Goal: Complete application form

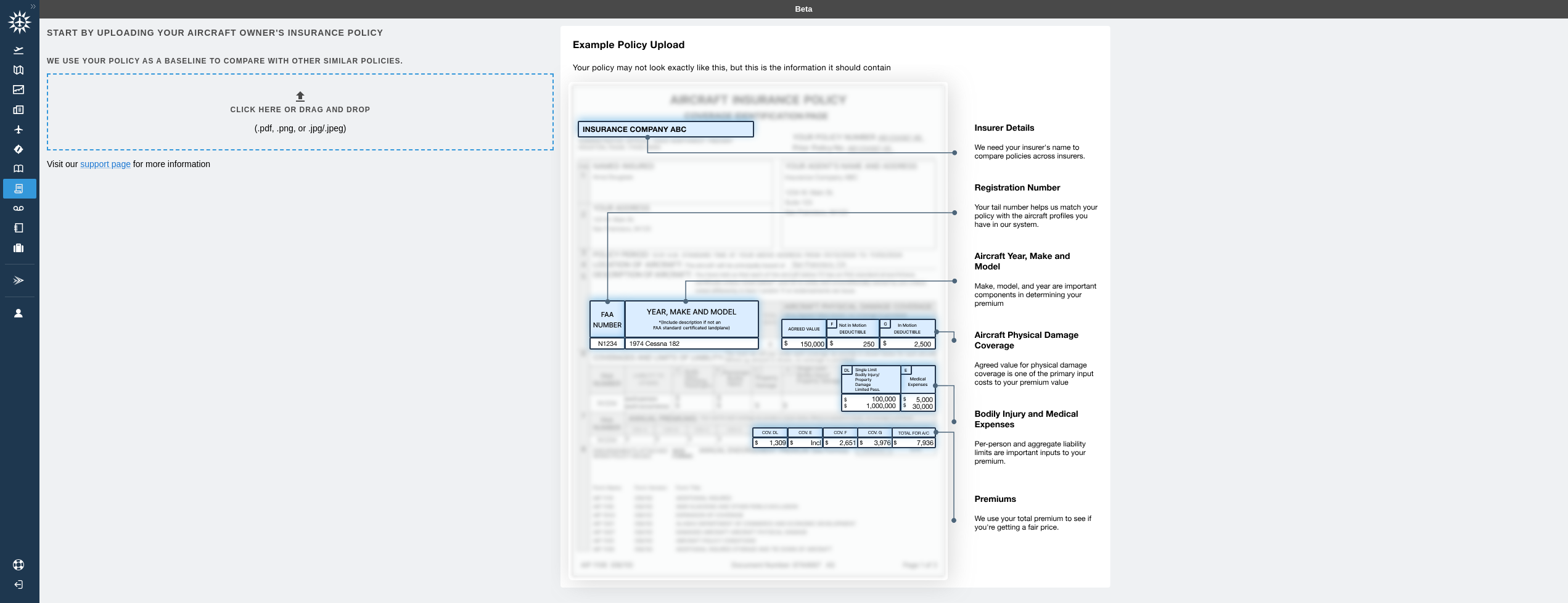
click at [311, 107] on h6 "Click here or drag and drop" at bounding box center [301, 110] width 140 height 12
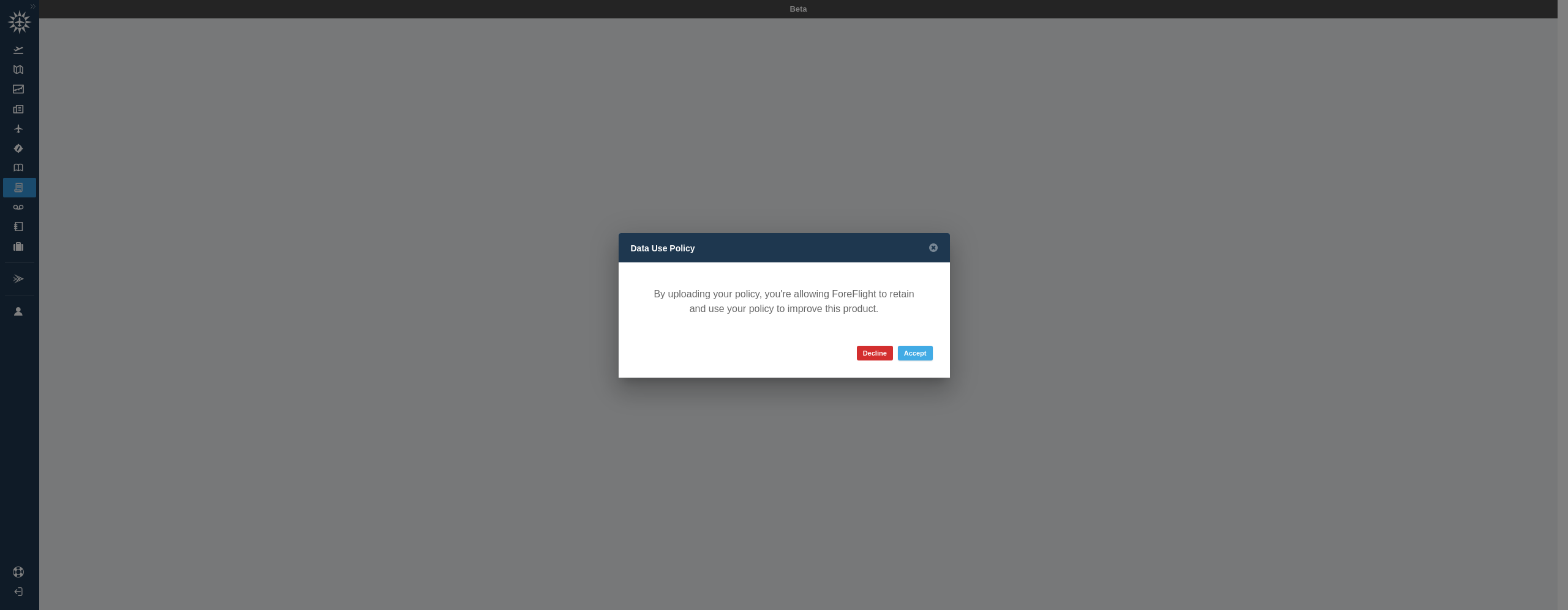
click at [918, 354] on button "Accept" at bounding box center [915, 353] width 35 height 14
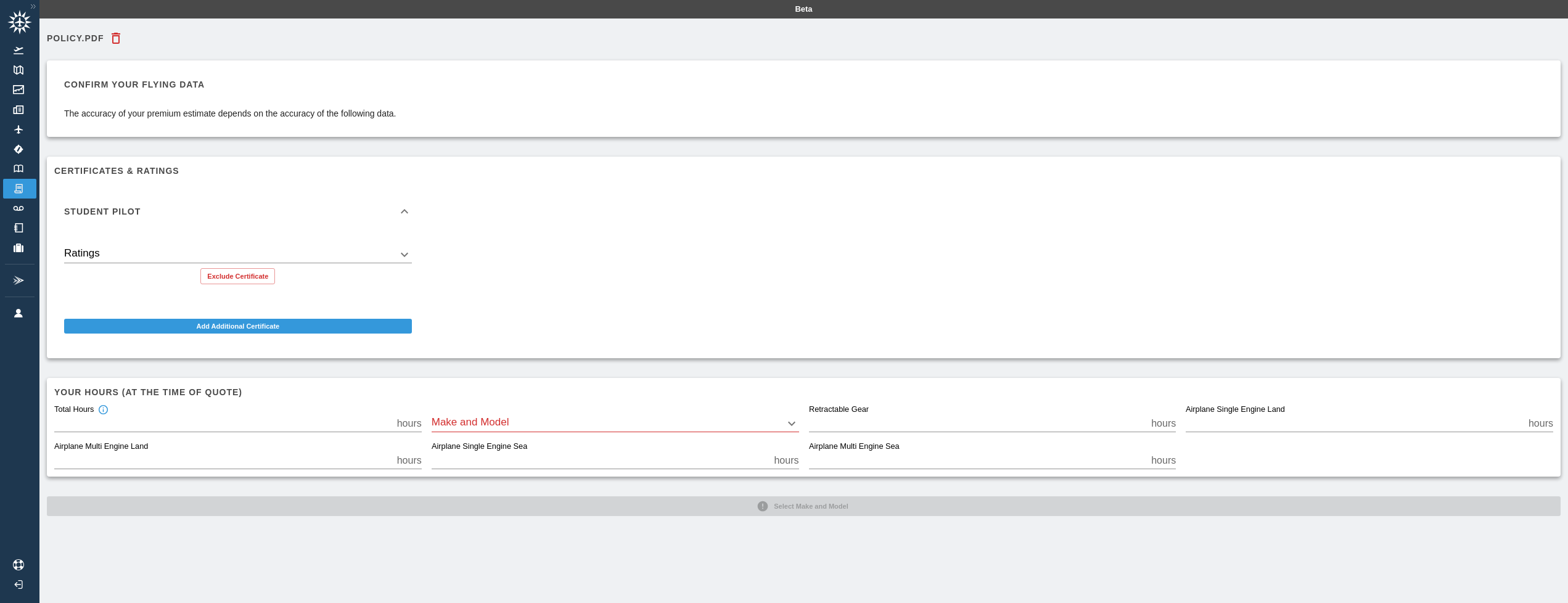
click at [178, 210] on div "Student Pilot" at bounding box center [231, 212] width 333 height 9
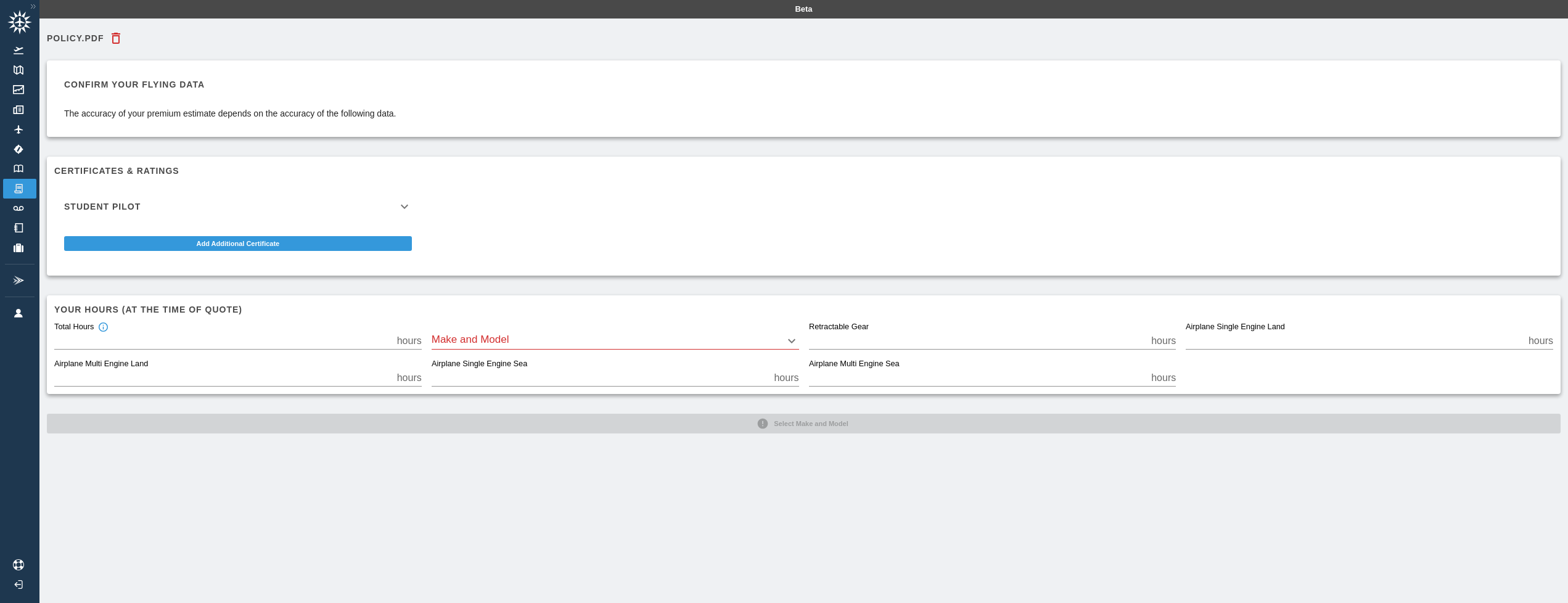
click at [178, 210] on div "Student Pilot" at bounding box center [231, 207] width 333 height 9
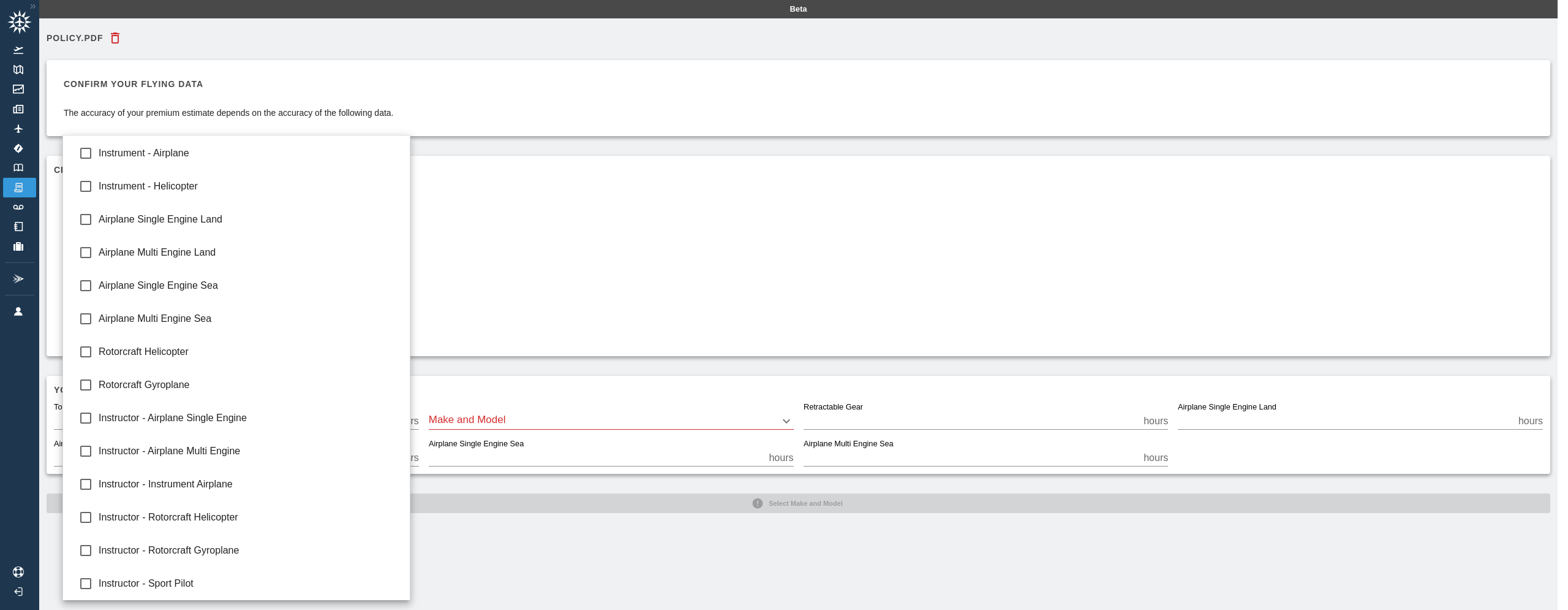
click at [234, 251] on body "Beta Policy.pdf Confirm your flying data The accuracy of your premium estimate …" at bounding box center [784, 305] width 1568 height 610
click at [514, 231] on div at bounding box center [784, 305] width 1568 height 610
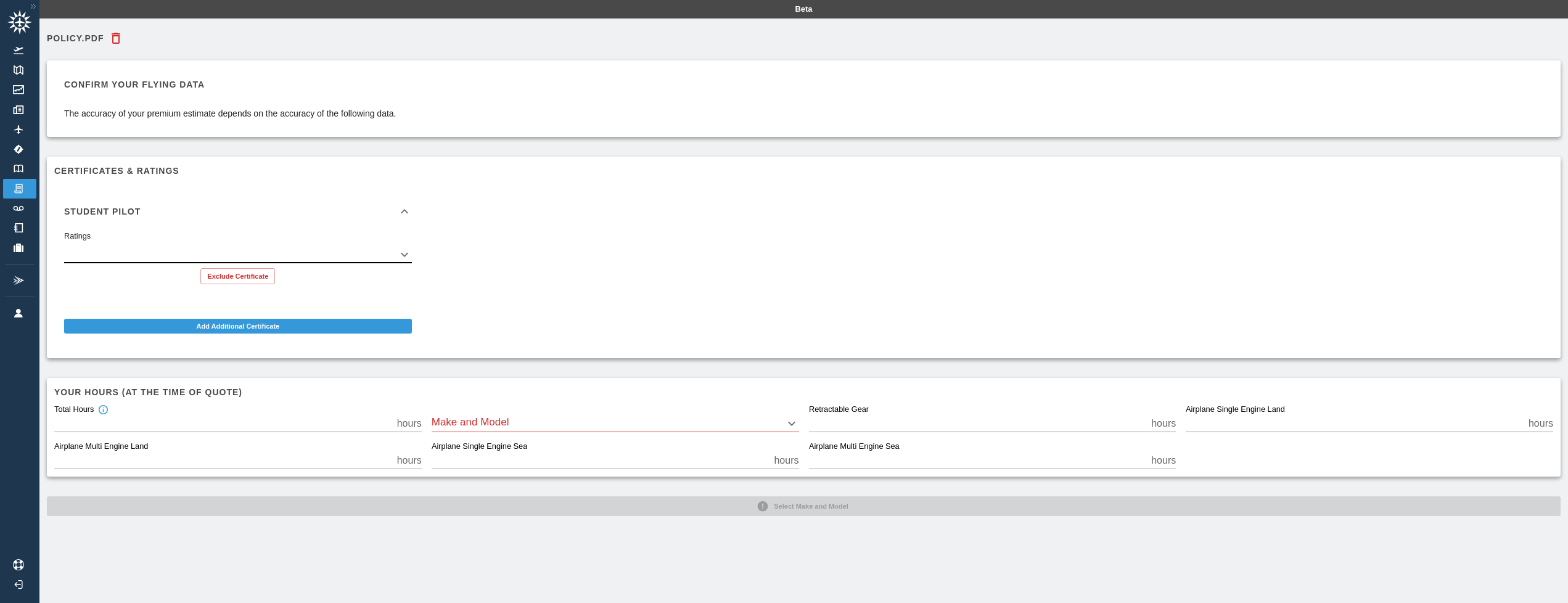
click at [400, 218] on div "Student Pilot" at bounding box center [238, 211] width 367 height 40
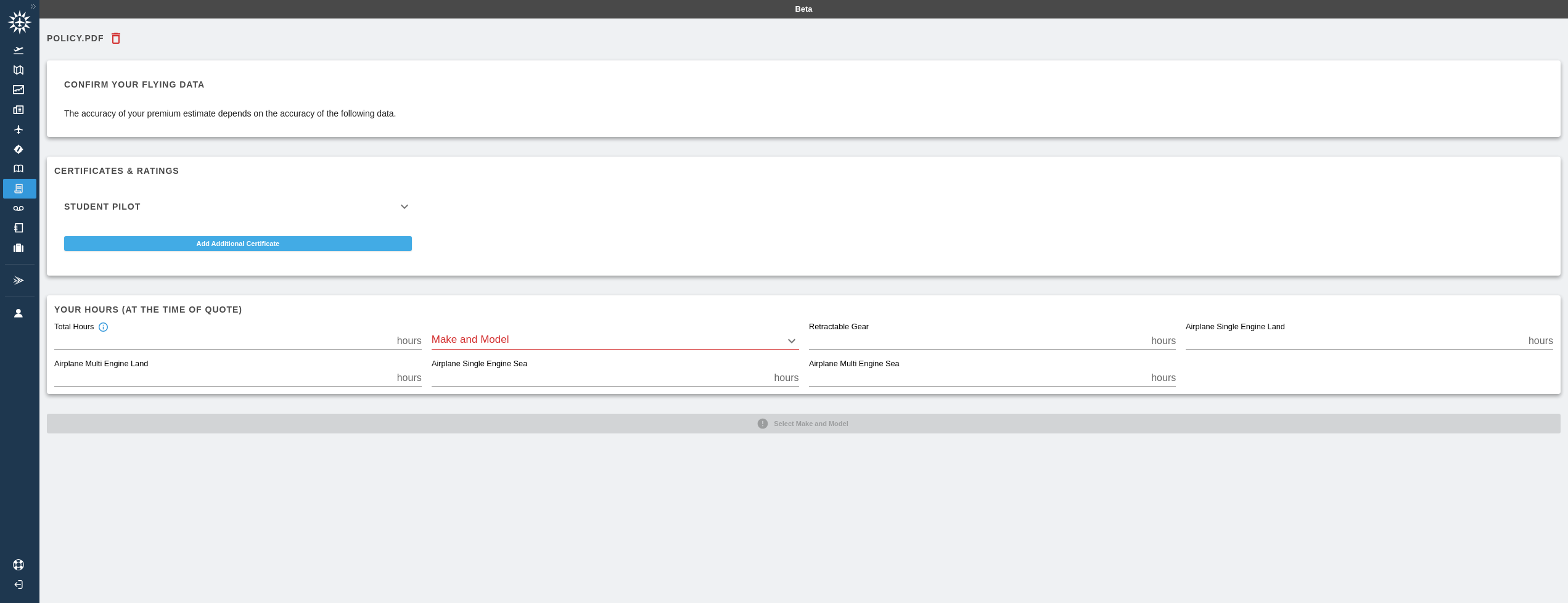
click at [224, 247] on button "Add Additional Certificate" at bounding box center [238, 244] width 348 height 14
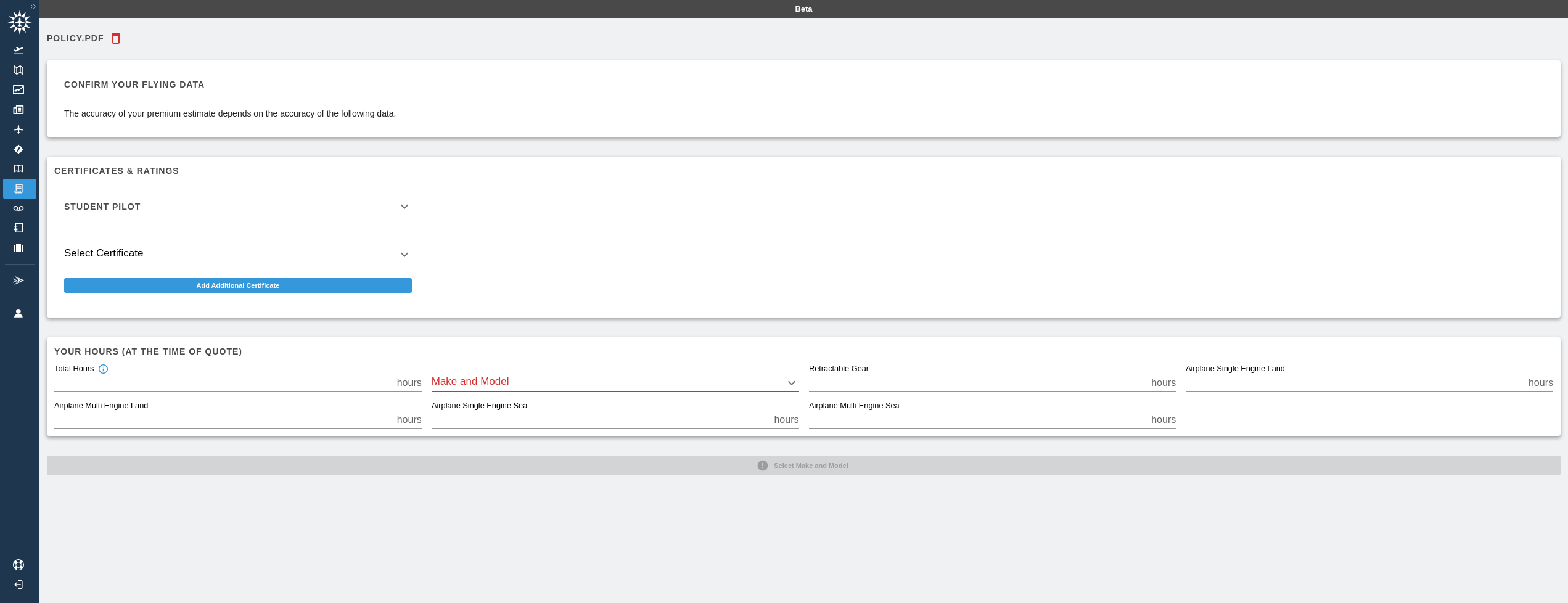
click at [174, 250] on body "Beta Policy.pdf Confirm your flying data The accuracy of your premium estimate …" at bounding box center [784, 302] width 1568 height 603
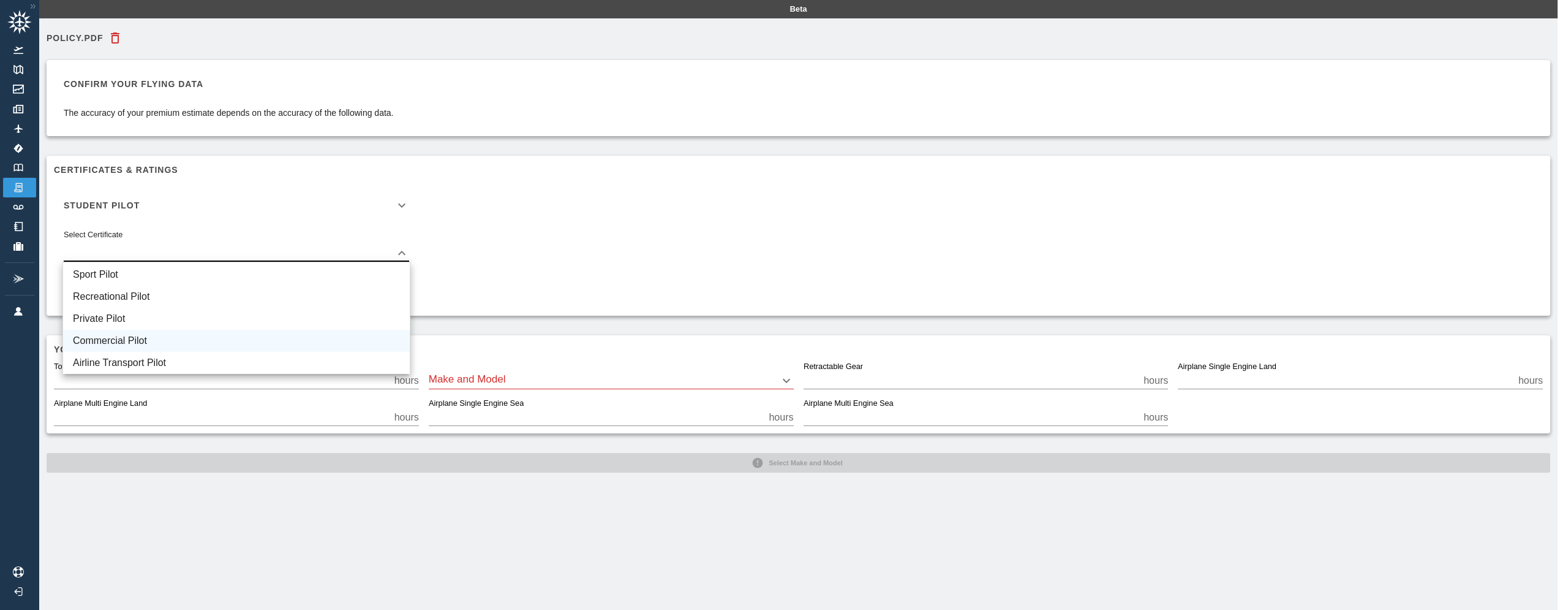
click at [146, 337] on li "Commercial Pilot" at bounding box center [236, 341] width 347 height 22
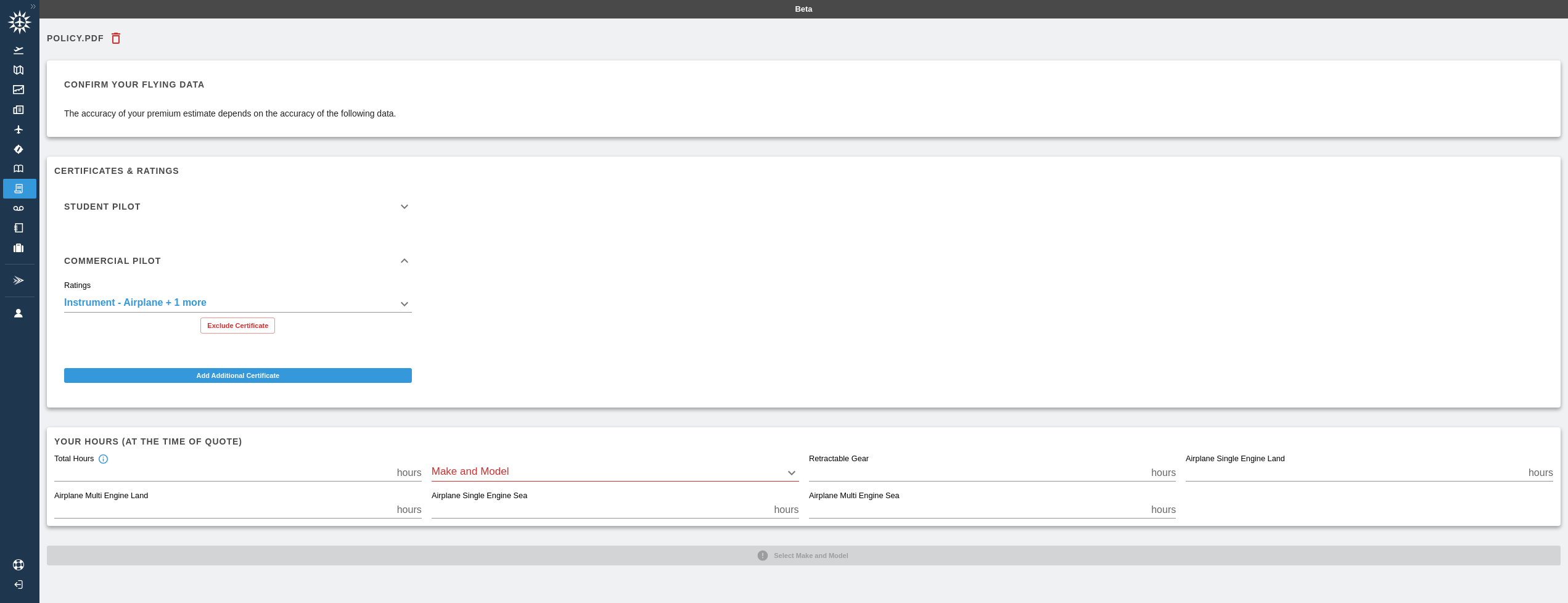
click at [187, 304] on body "**********" at bounding box center [784, 302] width 1568 height 603
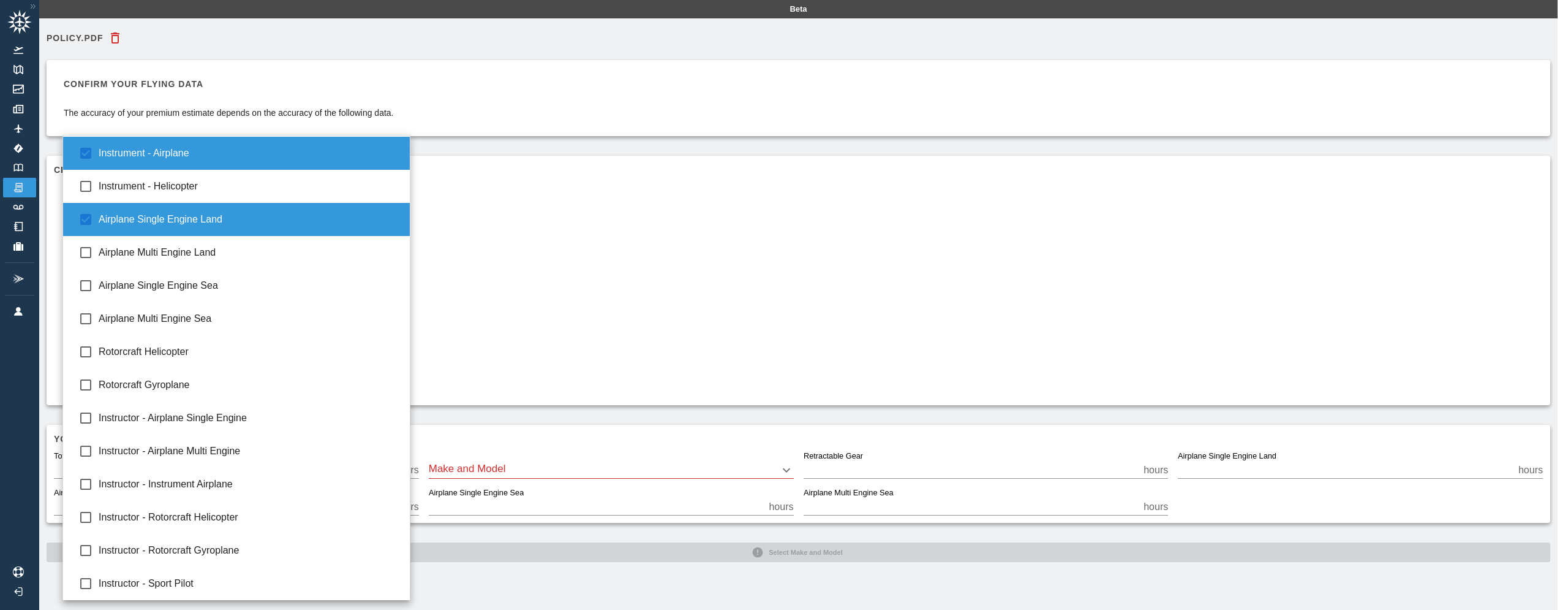
click at [633, 285] on div at bounding box center [784, 305] width 1568 height 610
click at [396, 307] on body "**********" at bounding box center [784, 305] width 1568 height 610
click at [460, 296] on div at bounding box center [784, 305] width 1568 height 610
click at [405, 302] on body "**********" at bounding box center [784, 305] width 1568 height 610
click at [444, 297] on div at bounding box center [784, 305] width 1568 height 610
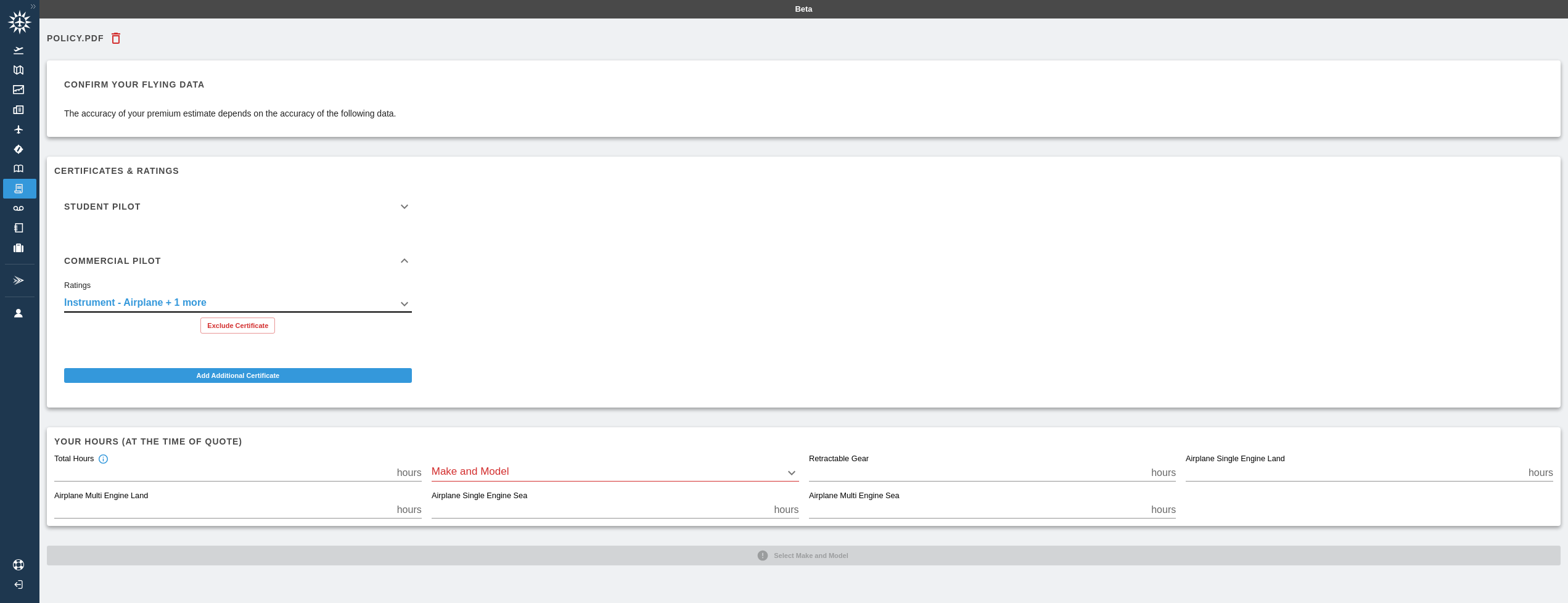
click at [397, 273] on div "Commercial Pilot" at bounding box center [238, 261] width 367 height 40
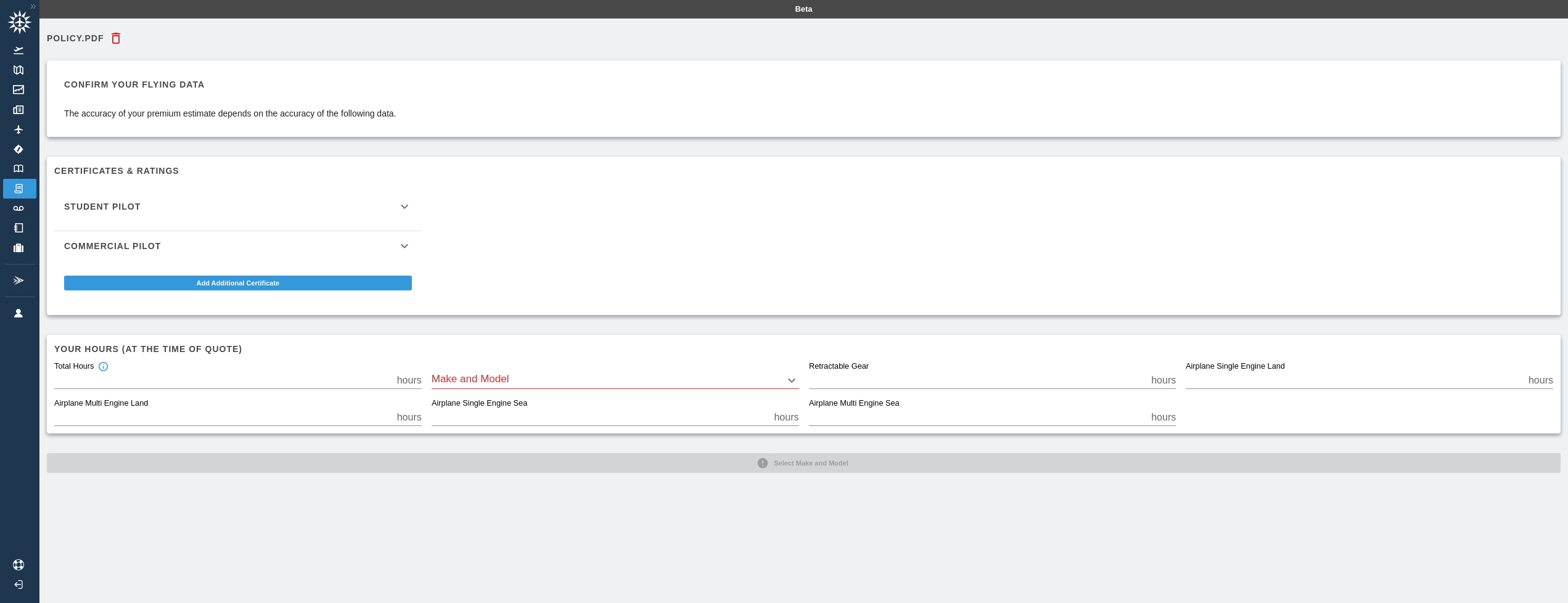
click at [390, 259] on div "Commercial Pilot" at bounding box center [238, 246] width 367 height 30
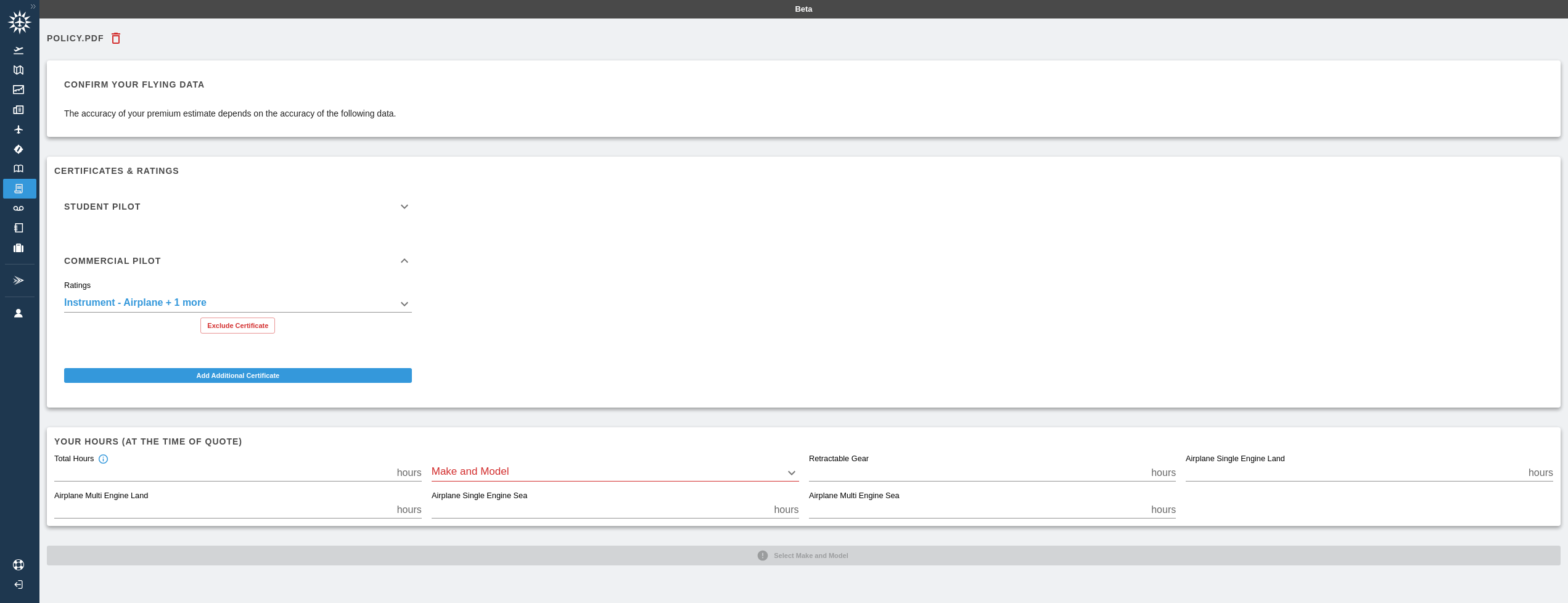
scroll to position [29, 0]
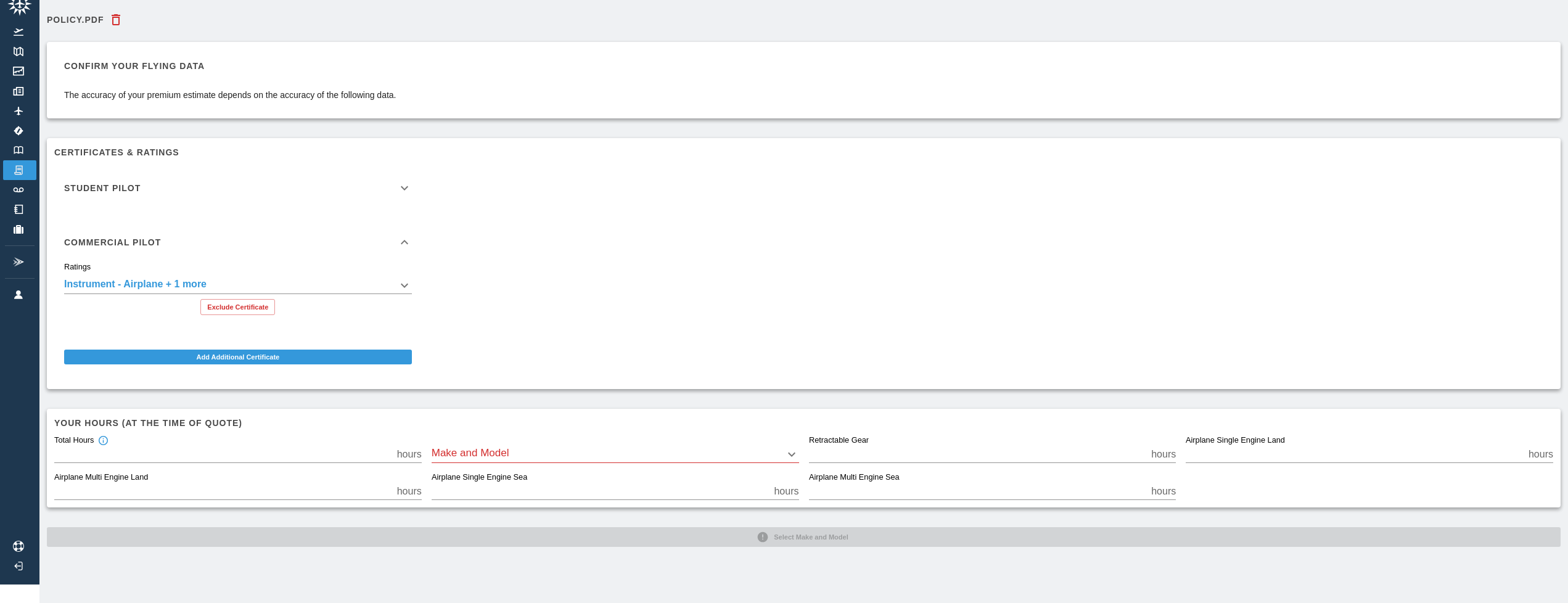
click at [116, 12] on icon "button" at bounding box center [116, 20] width 14 height 14
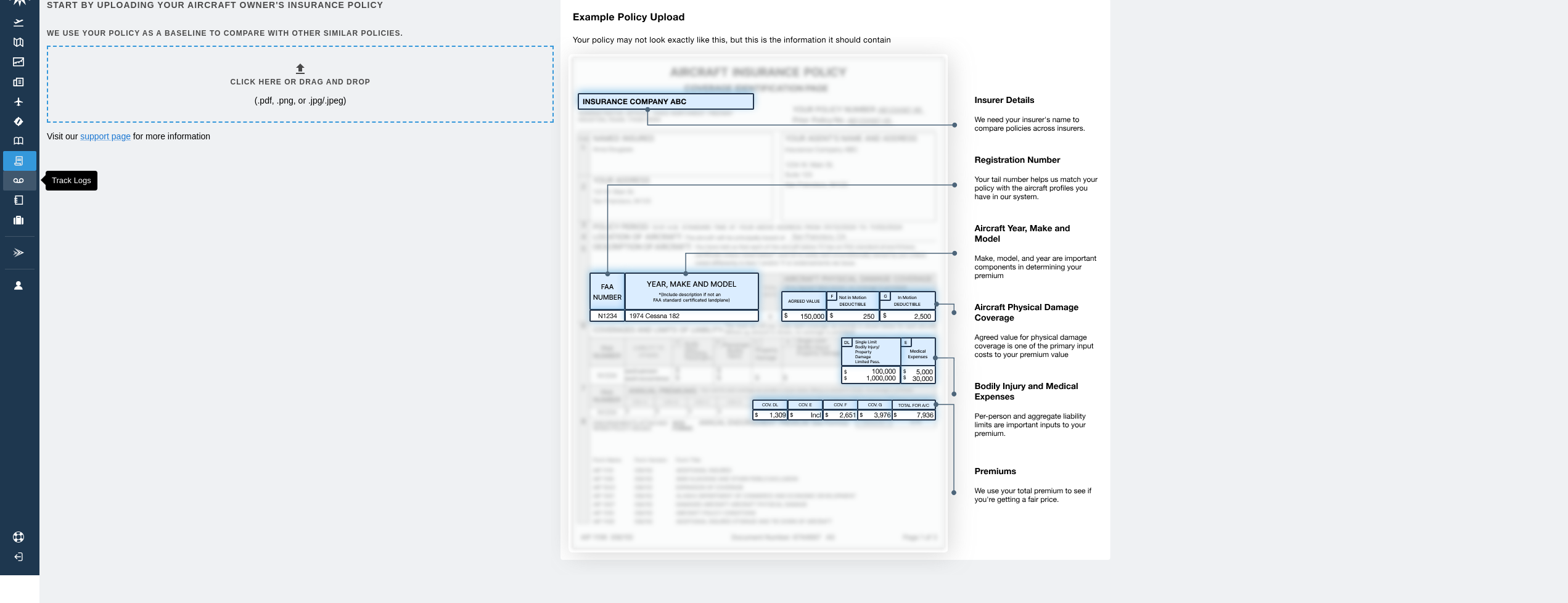
click at [19, 184] on link "Track Logs" at bounding box center [20, 180] width 33 height 20
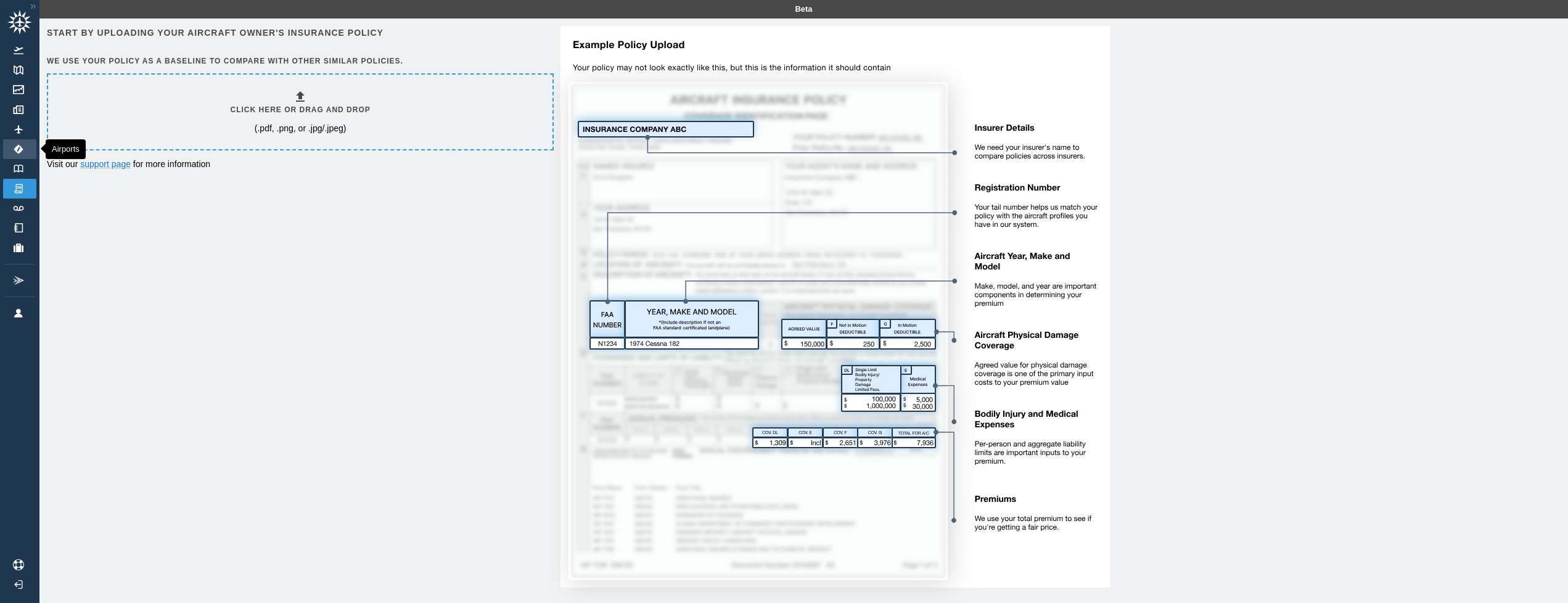
click at [24, 153] on img at bounding box center [18, 150] width 14 height 10
